Goal: Task Accomplishment & Management: Use online tool/utility

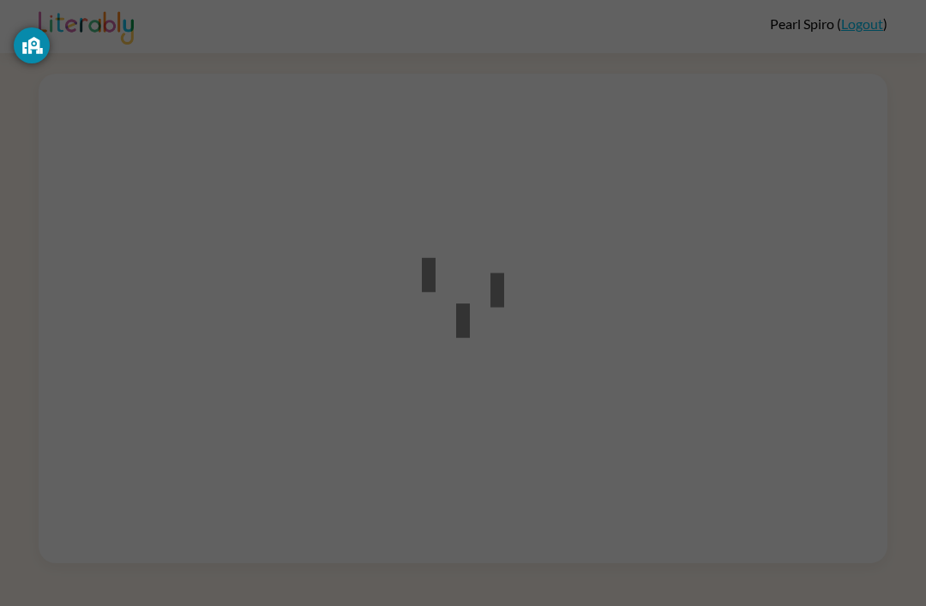
click at [571, 248] on div at bounding box center [463, 303] width 926 height 606
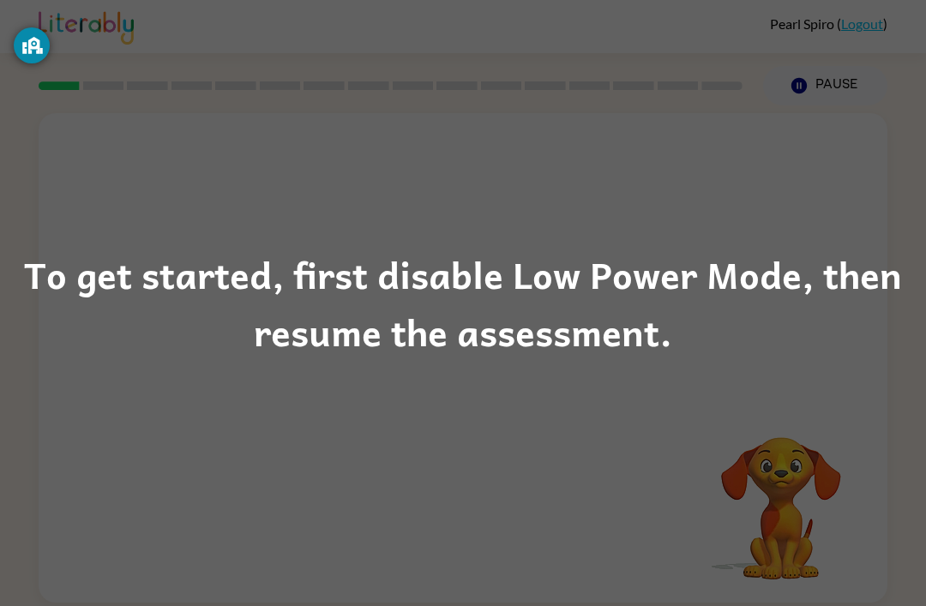
click at [3, 393] on div "To get started, first disable Low Power Mode, then resume the assessment." at bounding box center [463, 303] width 926 height 606
click at [590, 273] on div "To get started, first disable Low Power Mode, then resume the assessment." at bounding box center [463, 303] width 926 height 117
click at [605, 379] on div "To get started, first disable Low Power Mode, then resume the assessment." at bounding box center [463, 303] width 926 height 606
click at [507, 325] on div "To get started, first disable Low Power Mode, then resume the assessment." at bounding box center [463, 303] width 926 height 117
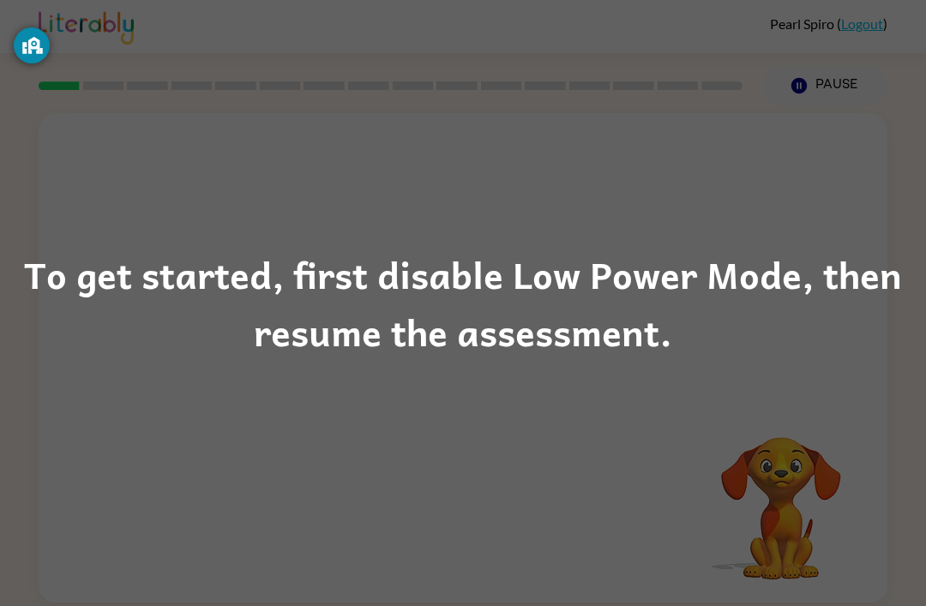
click at [435, 292] on div "To get started, first disable Low Power Mode, then resume the assessment." at bounding box center [463, 303] width 926 height 117
click at [442, 267] on div "To get started, first disable Low Power Mode, then resume the assessment." at bounding box center [463, 303] width 926 height 117
click at [585, 295] on div "To get started, first disable Low Power Mode, then resume the assessment." at bounding box center [463, 303] width 926 height 117
click at [584, 295] on div "To get started, first disable Low Power Mode, then resume the assessment." at bounding box center [463, 303] width 926 height 117
click at [664, 294] on div "To get started, first disable Low Power Mode, then resume the assessment." at bounding box center [463, 303] width 926 height 117
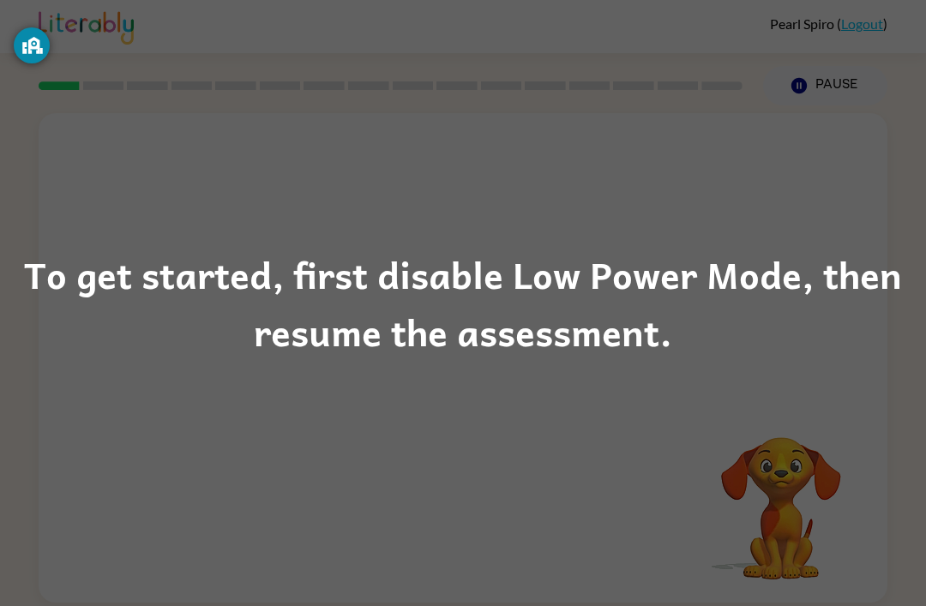
click at [682, 286] on div "To get started, first disable Low Power Mode, then resume the assessment." at bounding box center [463, 303] width 926 height 117
click at [681, 285] on div "To get started, first disable Low Power Mode, then resume the assessment." at bounding box center [463, 303] width 926 height 117
click at [654, 274] on div "To get started, first disable Low Power Mode, then resume the assessment." at bounding box center [463, 303] width 926 height 117
click at [636, 272] on div "To get started, first disable Low Power Mode, then resume the assessment." at bounding box center [463, 303] width 926 height 117
click at [636, 271] on div "To get started, first disable Low Power Mode, then resume the assessment." at bounding box center [463, 303] width 926 height 117
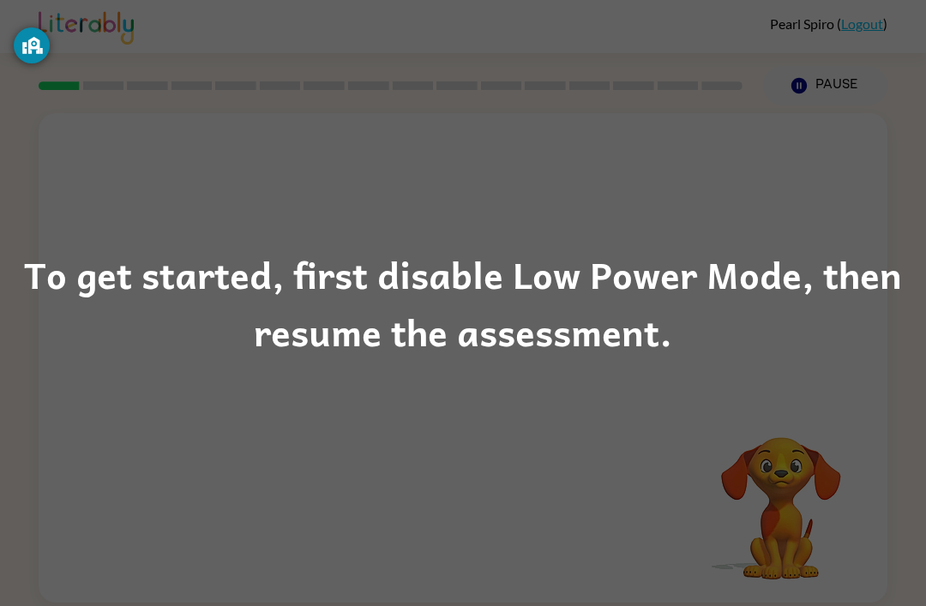
click at [617, 276] on div "To get started, first disable Low Power Mode, then resume the assessment." at bounding box center [463, 303] width 926 height 117
click at [616, 276] on div "To get started, first disable Low Power Mode, then resume the assessment." at bounding box center [463, 303] width 926 height 117
click at [536, 304] on div "To get started, first disable Low Power Mode, then resume the assessment." at bounding box center [463, 303] width 926 height 117
click at [535, 303] on div "To get started, first disable Low Power Mode, then resume the assessment." at bounding box center [463, 303] width 926 height 117
click at [543, 318] on div "To get started, first disable Low Power Mode, then resume the assessment." at bounding box center [463, 303] width 926 height 117
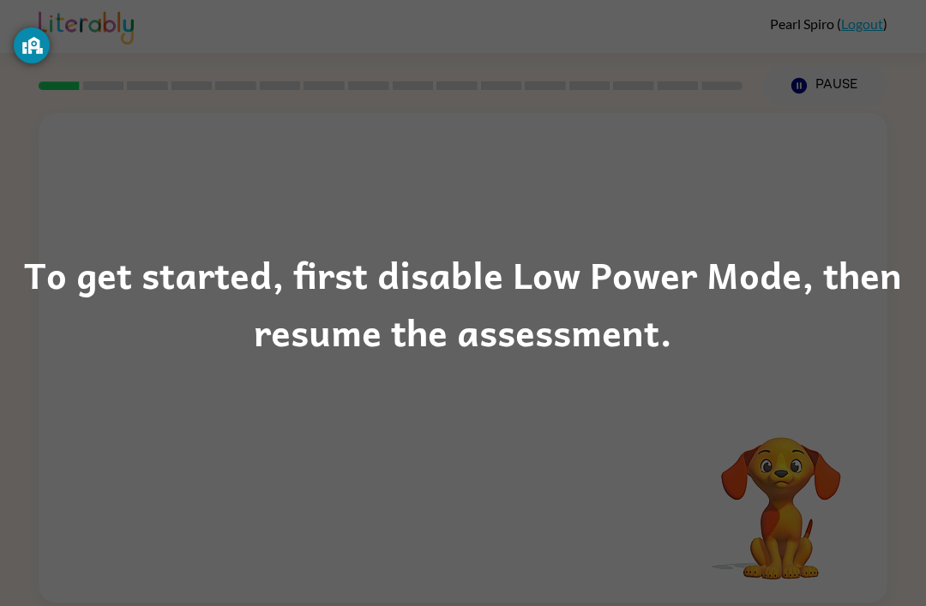
click at [805, 33] on div "To get started, first disable Low Power Mode, then resume the assessment." at bounding box center [463, 303] width 926 height 606
click at [801, 41] on div "To get started, first disable Low Power Mode, then resume the assessment." at bounding box center [463, 303] width 926 height 606
click at [806, 453] on div "To get started, first disable Low Power Mode, then resume the assessment." at bounding box center [463, 303] width 926 height 606
click at [798, 447] on div "To get started, first disable Low Power Mode, then resume the assessment." at bounding box center [463, 303] width 926 height 606
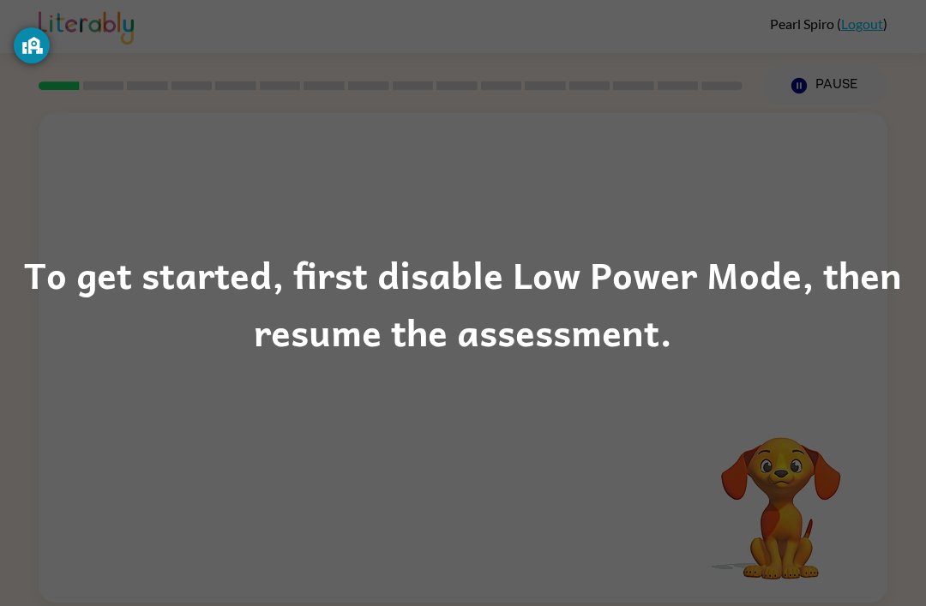
click at [890, 284] on div "To get started, first disable Low Power Mode, then resume the assessment." at bounding box center [463, 303] width 926 height 117
click at [896, 303] on div "To get started, first disable Low Power Mode, then resume the assessment." at bounding box center [463, 303] width 926 height 117
click at [879, 284] on div "To get started, first disable Low Power Mode, then resume the assessment." at bounding box center [463, 303] width 926 height 117
click at [840, 282] on div "To get started, first disable Low Power Mode, then resume the assessment." at bounding box center [463, 303] width 926 height 117
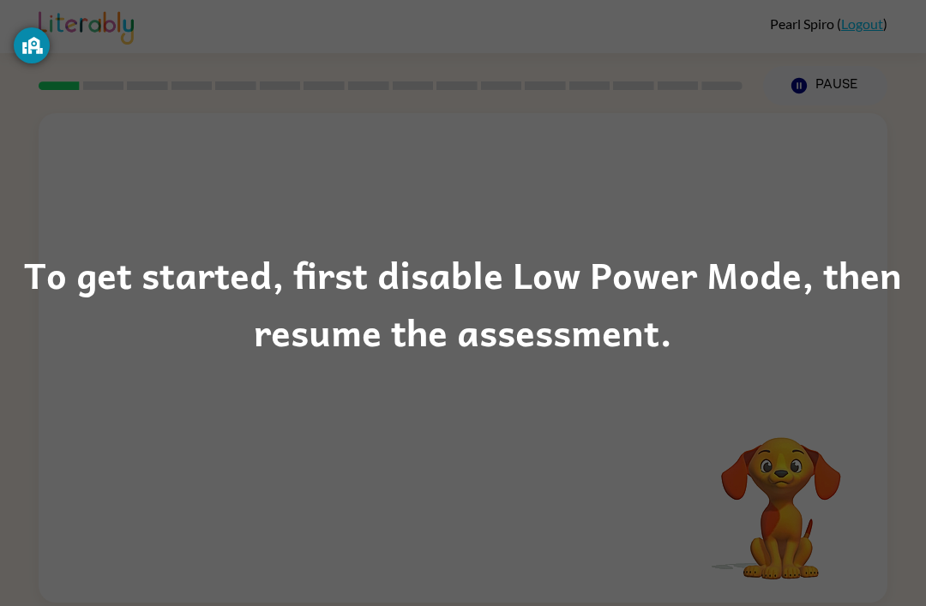
click at [839, 282] on div "To get started, first disable Low Power Mode, then resume the assessment." at bounding box center [463, 303] width 926 height 117
click at [625, 285] on div "To get started, first disable Low Power Mode, then resume the assessment." at bounding box center [463, 303] width 926 height 117
click at [568, 287] on div "To get started, first disable Low Power Mode, then resume the assessment." at bounding box center [463, 303] width 926 height 117
click at [553, 319] on div "To get started, first disable Low Power Mode, then resume the assessment." at bounding box center [463, 303] width 926 height 117
click at [541, 292] on div "To get started, first disable Low Power Mode, then resume the assessment." at bounding box center [463, 303] width 926 height 117
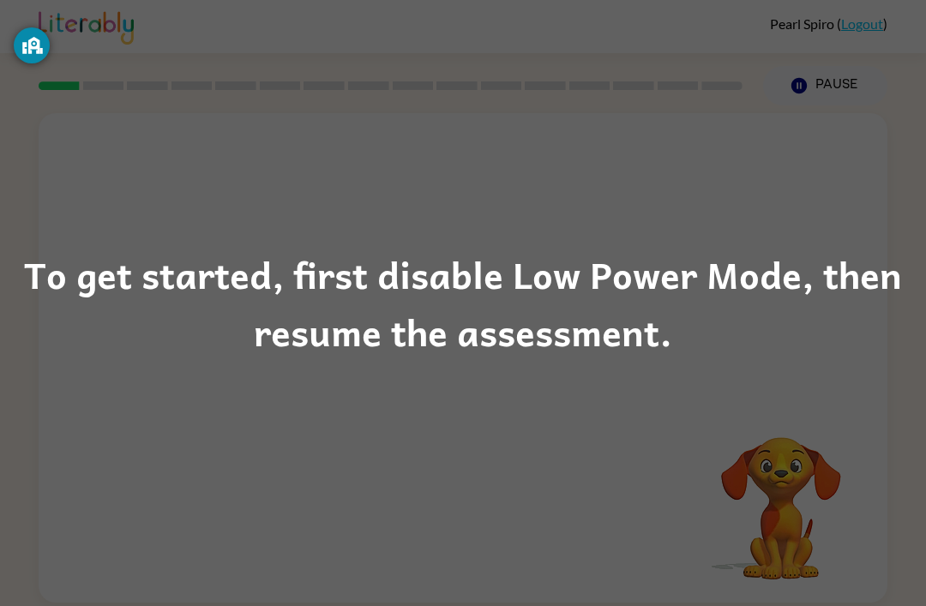
click at [443, 303] on div "To get started, first disable Low Power Mode, then resume the assessment." at bounding box center [463, 303] width 926 height 117
click at [423, 294] on div "To get started, first disable Low Power Mode, then resume the assessment." at bounding box center [463, 303] width 926 height 117
click at [472, 341] on div "To get started, first disable Low Power Mode, then resume the assessment." at bounding box center [463, 303] width 926 height 117
click at [503, 347] on div "To get started, first disable Low Power Mode, then resume the assessment." at bounding box center [463, 303] width 926 height 117
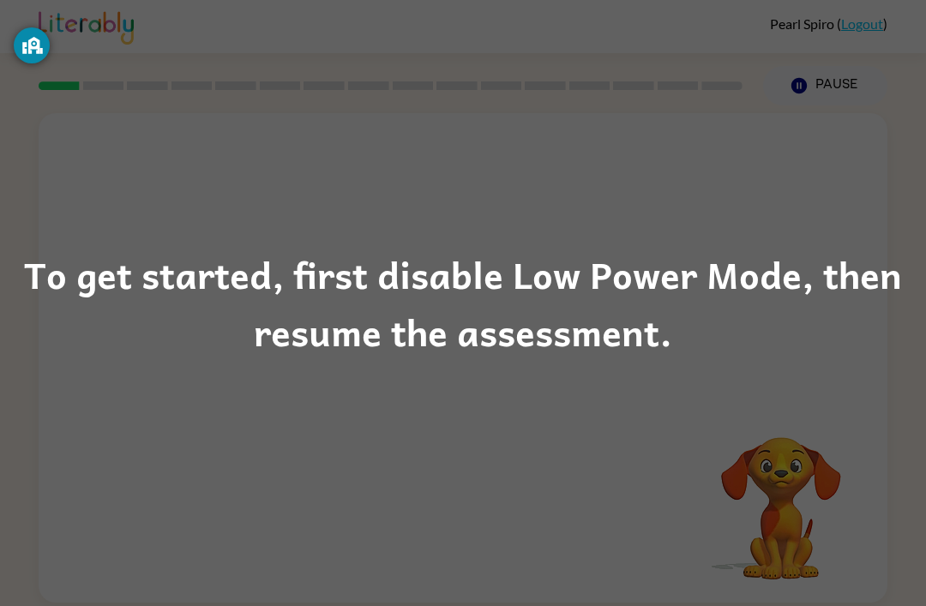
click at [491, 353] on div "To get started, first disable Low Power Mode, then resume the assessment." at bounding box center [463, 303] width 926 height 117
click at [490, 353] on div "To get started, first disable Low Power Mode, then resume the assessment." at bounding box center [463, 303] width 926 height 117
click at [753, 499] on div "To get started, first disable Low Power Mode, then resume the assessment." at bounding box center [463, 303] width 926 height 606
click at [789, 441] on div "To get started, first disable Low Power Mode, then resume the assessment." at bounding box center [463, 303] width 926 height 606
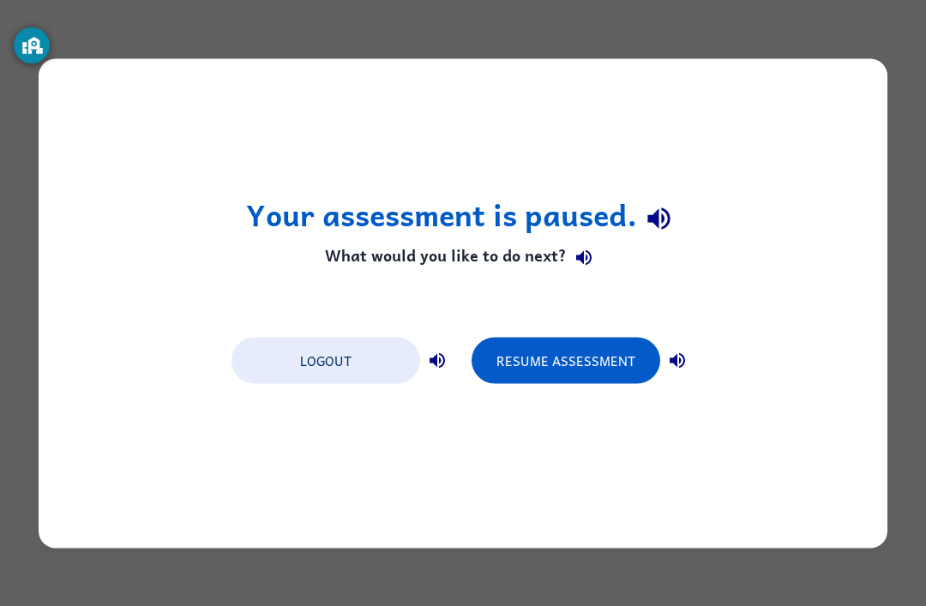
scroll to position [0, 0]
click at [551, 371] on button "Resume Assessment" at bounding box center [565, 360] width 189 height 46
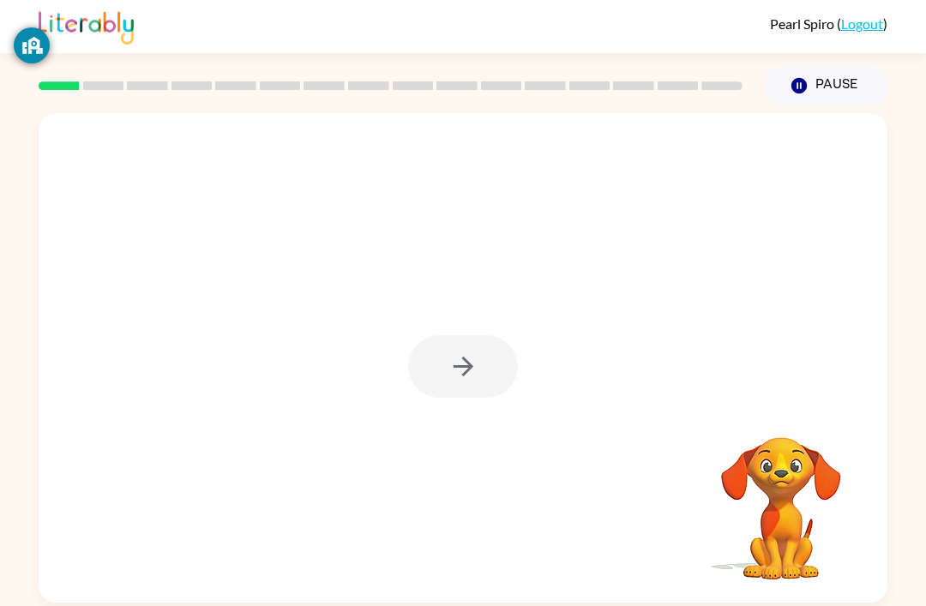
click at [480, 368] on div at bounding box center [463, 366] width 110 height 63
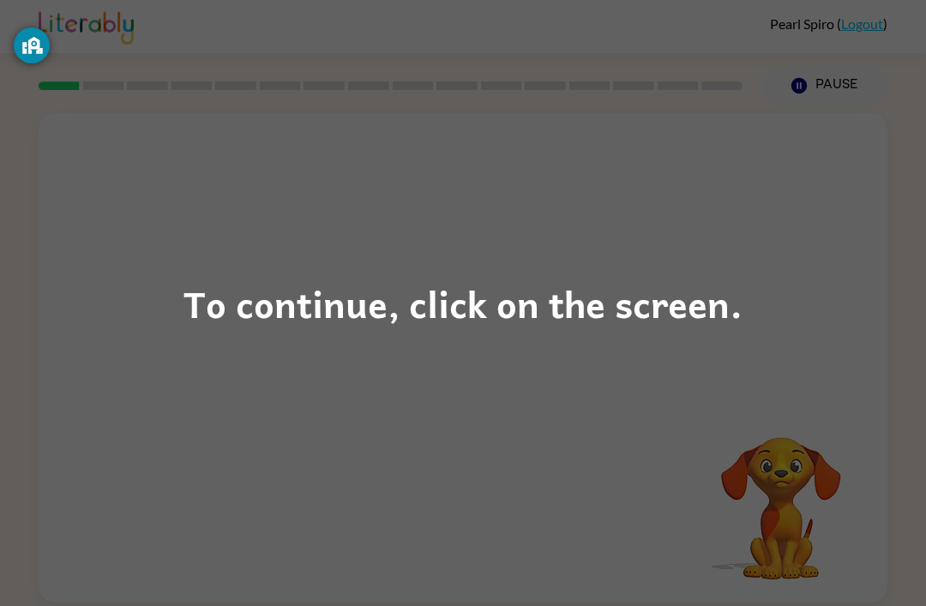
click at [619, 285] on div "To continue, click on the screen." at bounding box center [462, 303] width 559 height 58
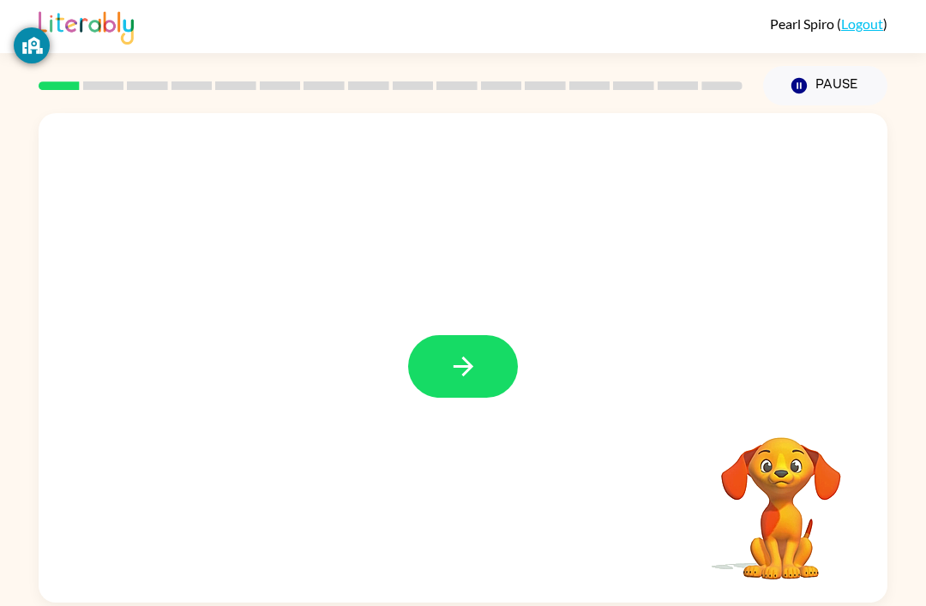
click at [507, 381] on button "button" at bounding box center [463, 366] width 110 height 63
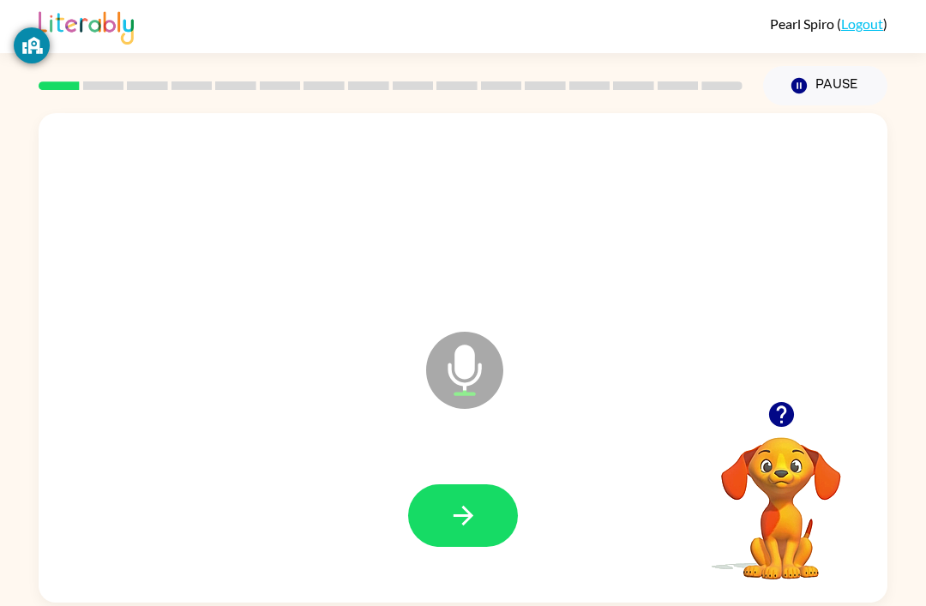
click at [488, 526] on button "button" at bounding box center [463, 515] width 110 height 63
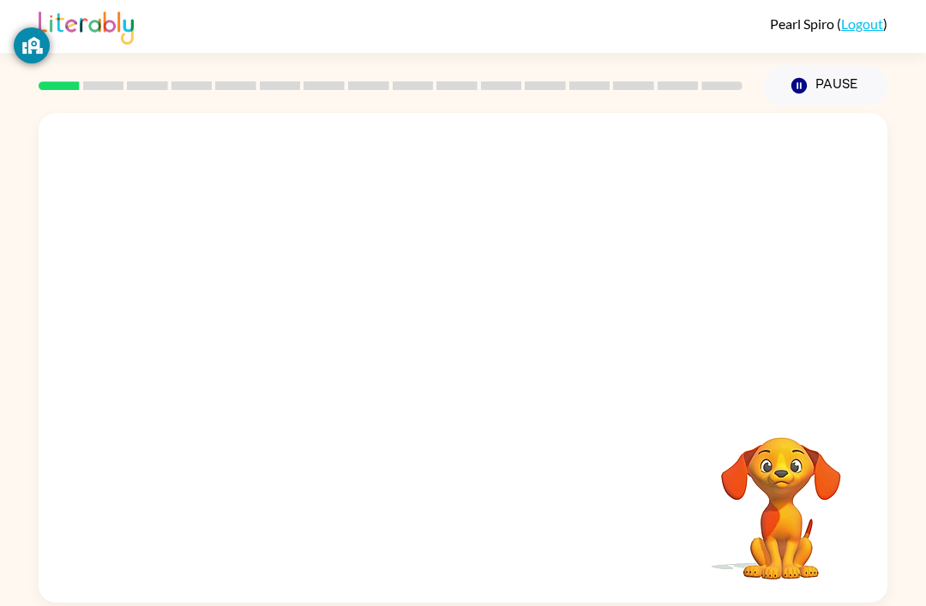
click at [463, 600] on div "Your browser must support playing .mp4 files to use Literably. Please try using…" at bounding box center [463, 357] width 849 height 489
click at [469, 550] on div at bounding box center [463, 516] width 814 height 141
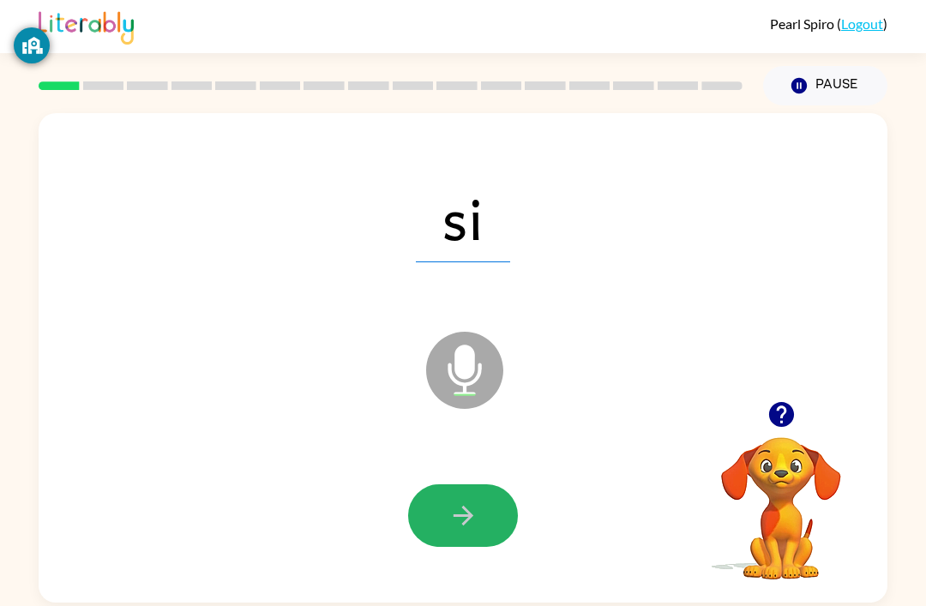
click at [480, 543] on button "button" at bounding box center [463, 515] width 110 height 63
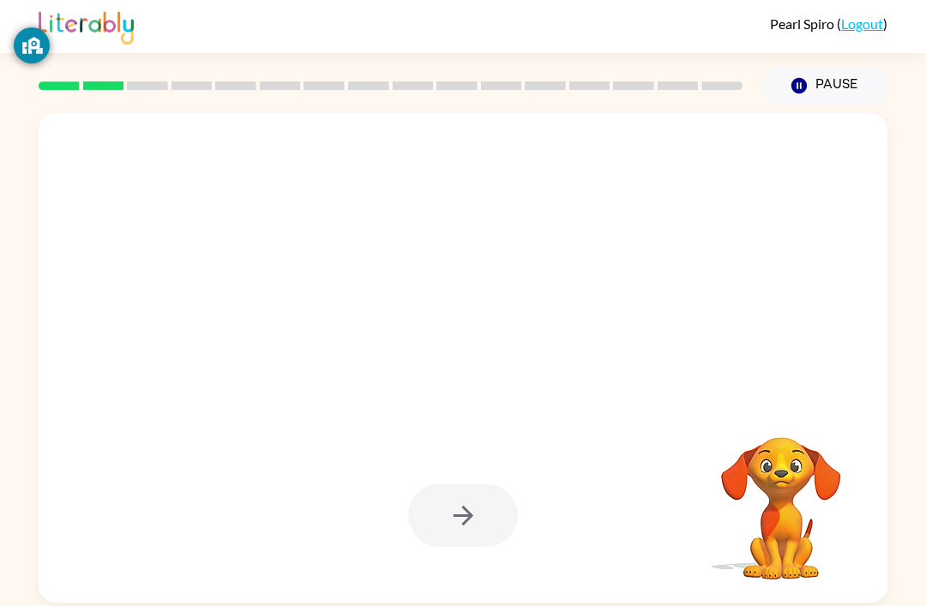
click at [470, 541] on div at bounding box center [463, 515] width 110 height 63
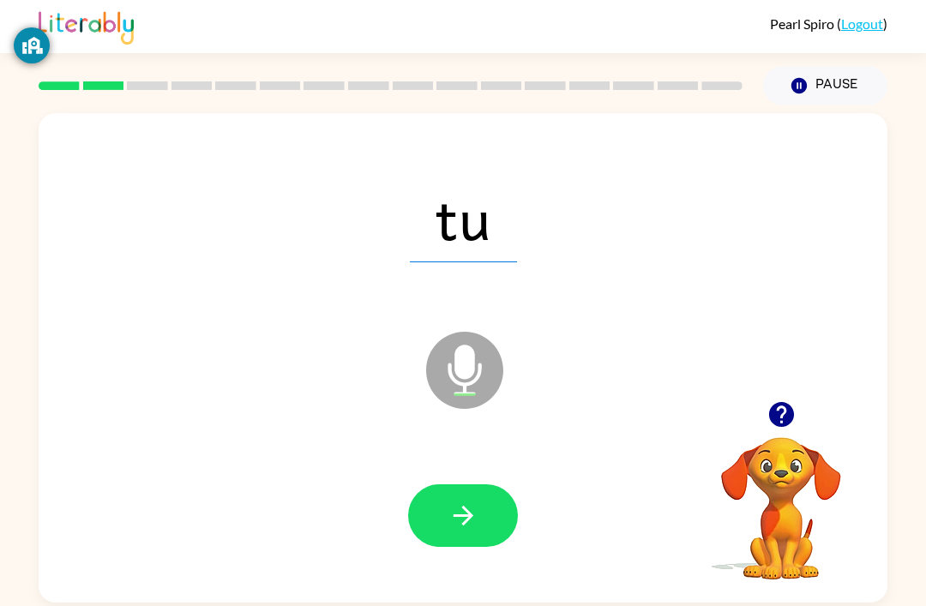
click at [474, 543] on button "button" at bounding box center [463, 515] width 110 height 63
click at [493, 513] on button "button" at bounding box center [463, 515] width 110 height 63
click at [774, 422] on icon "button" at bounding box center [780, 414] width 25 height 25
click at [480, 526] on button "button" at bounding box center [463, 515] width 110 height 63
click at [460, 542] on button "button" at bounding box center [463, 515] width 110 height 63
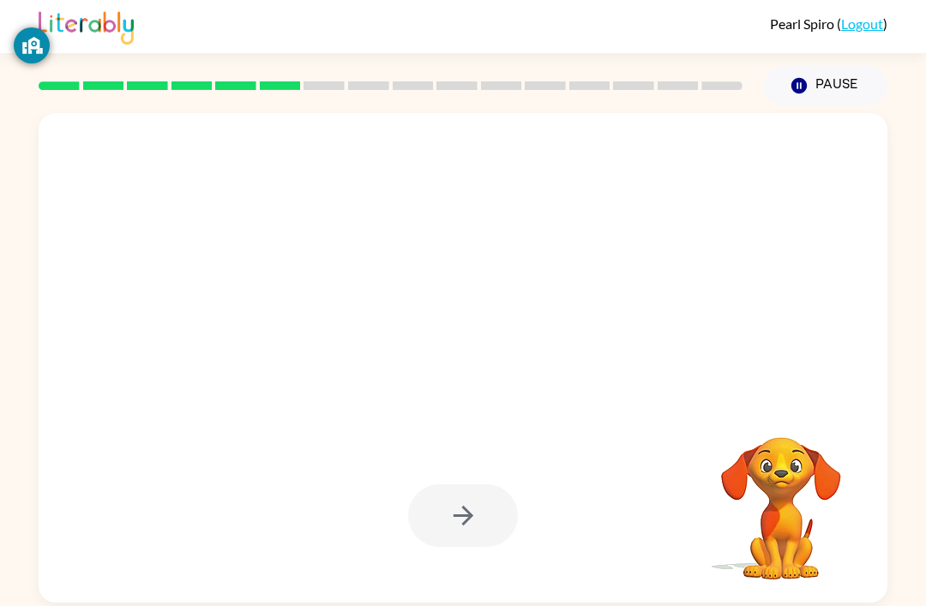
click at [462, 524] on div at bounding box center [463, 515] width 110 height 63
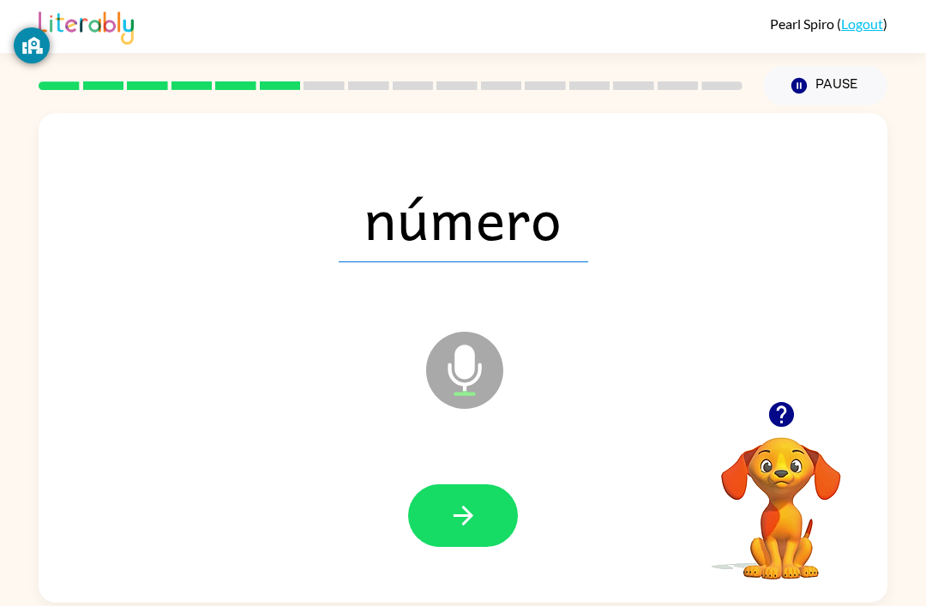
click at [496, 531] on button "button" at bounding box center [463, 515] width 110 height 63
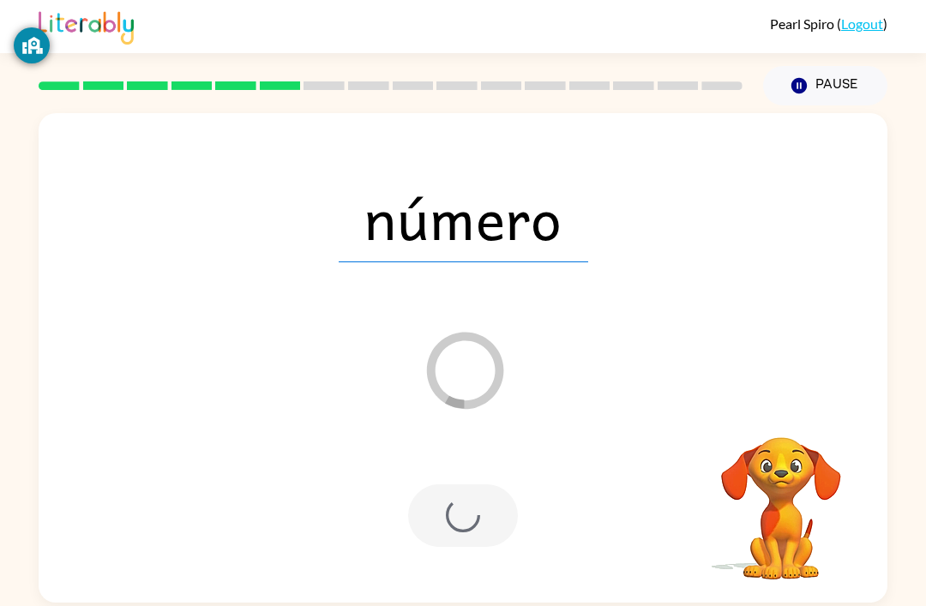
click at [919, 586] on div "número Loader Your response is being sent to our graders Your browser must supp…" at bounding box center [463, 353] width 926 height 497
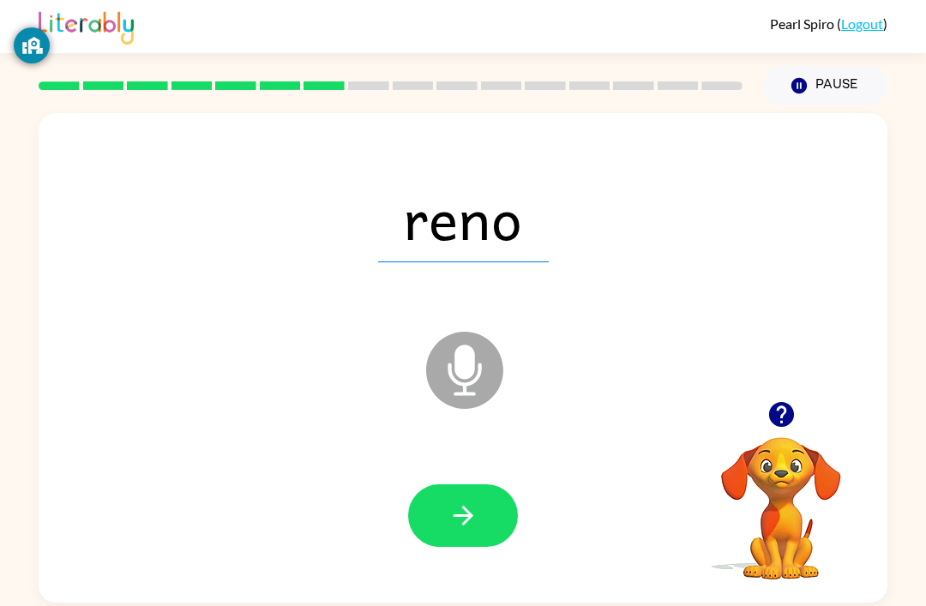
click at [490, 531] on button "button" at bounding box center [463, 515] width 110 height 63
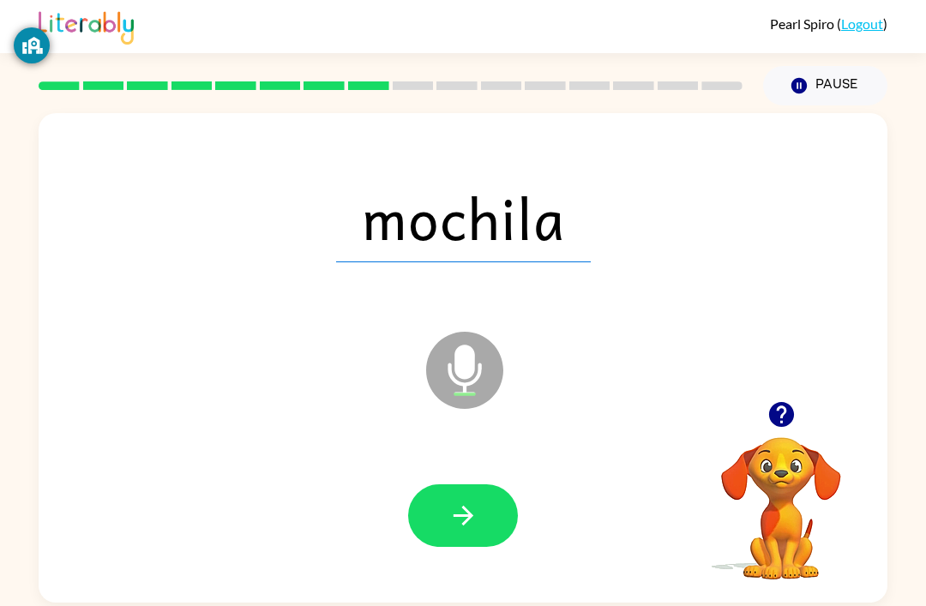
click at [781, 427] on icon "button" at bounding box center [780, 414] width 25 height 25
click at [790, 427] on icon "button" at bounding box center [781, 414] width 30 height 30
click at [479, 513] on button "button" at bounding box center [463, 515] width 110 height 63
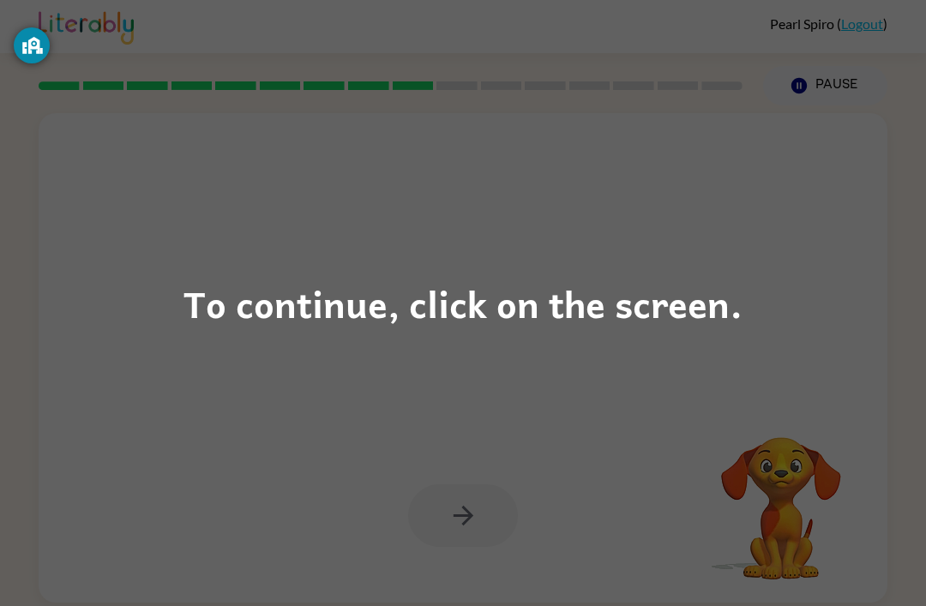
click at [572, 388] on div "To continue, click on the screen." at bounding box center [463, 303] width 926 height 606
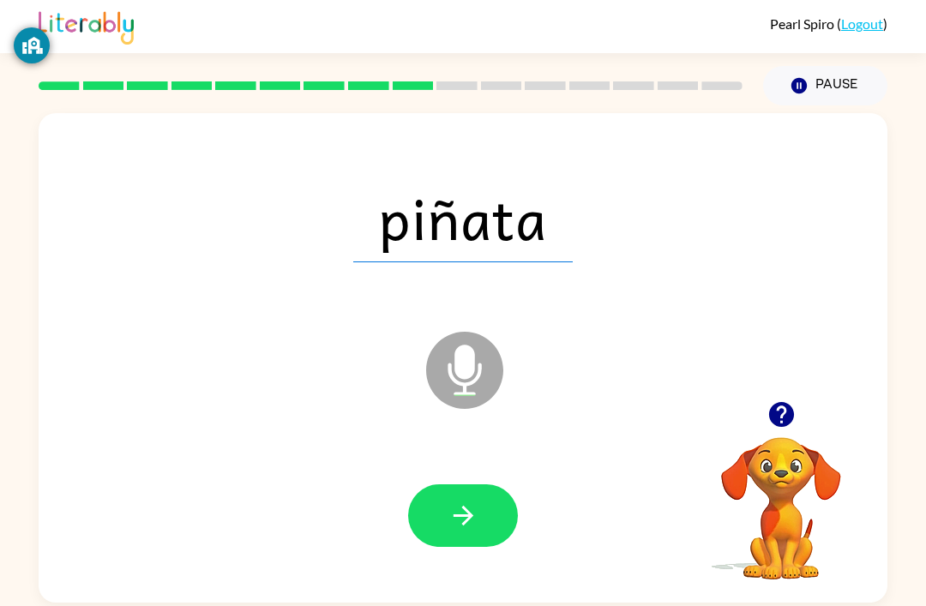
click at [478, 529] on button "button" at bounding box center [463, 515] width 110 height 63
click at [505, 515] on button "button" at bounding box center [463, 515] width 110 height 63
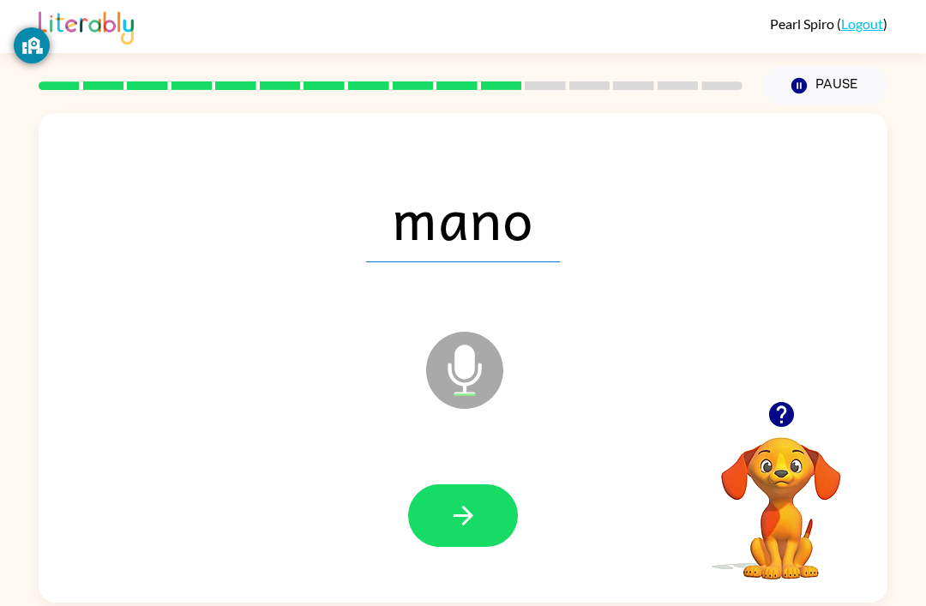
click at [499, 513] on button "button" at bounding box center [463, 515] width 110 height 63
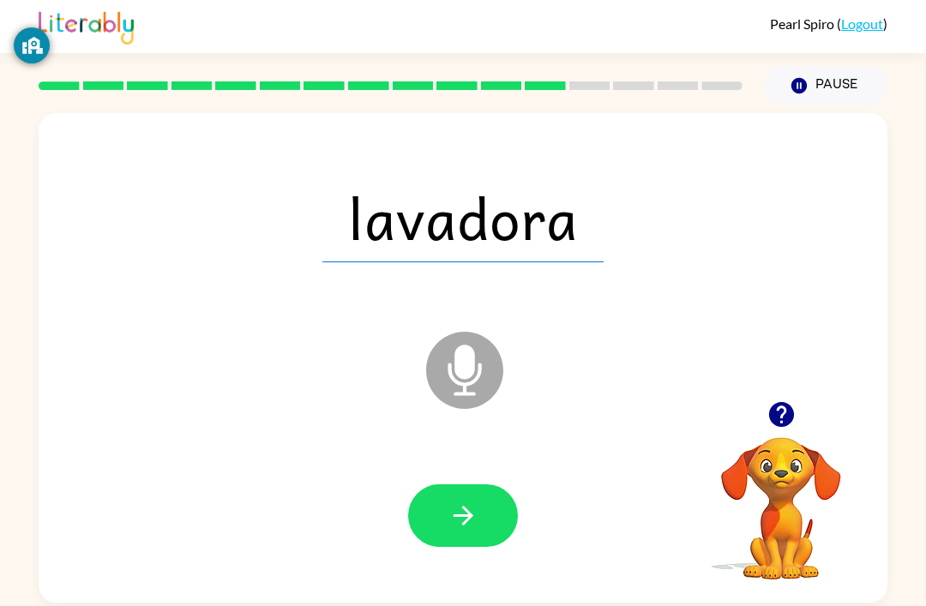
click at [466, 531] on icon "button" at bounding box center [463, 516] width 30 height 30
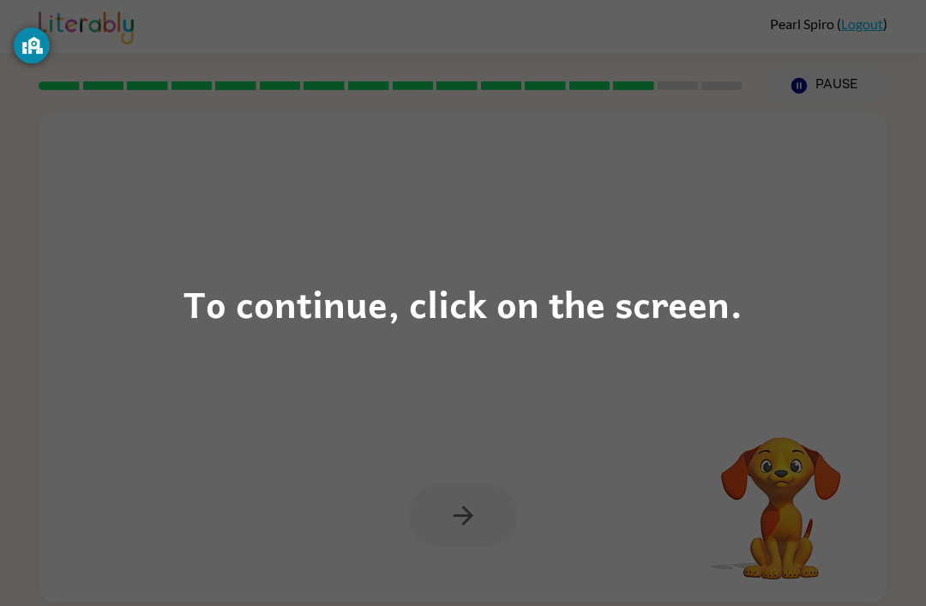
click at [573, 333] on div "To continue, click on the screen." at bounding box center [463, 303] width 926 height 606
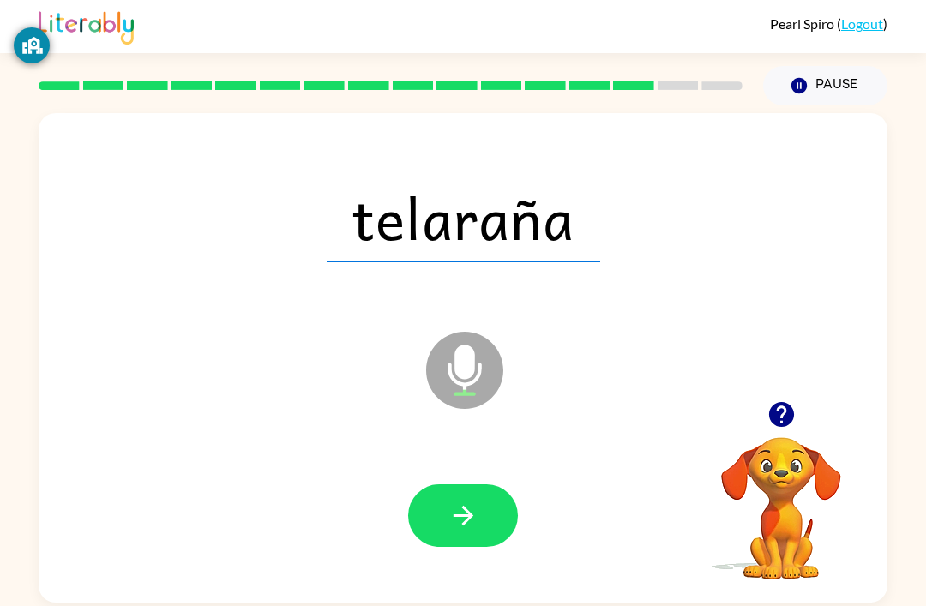
click at [474, 531] on icon "button" at bounding box center [463, 516] width 30 height 30
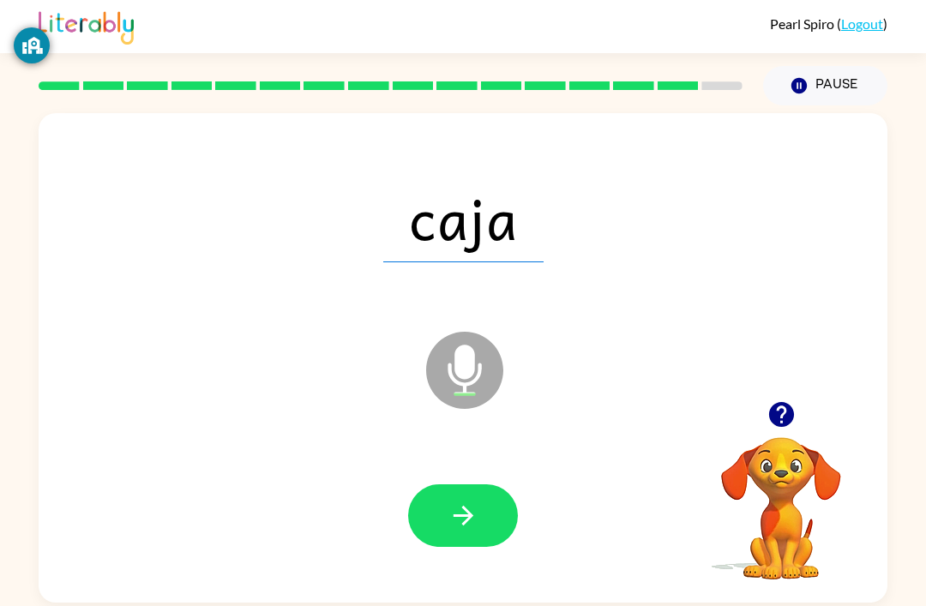
click at [501, 536] on button "button" at bounding box center [463, 515] width 110 height 63
